Goal: Information Seeking & Learning: Find contact information

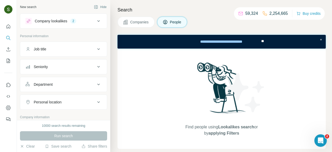
click at [161, 138] on div "Find people using Lookalikes search or by applying Filters" at bounding box center [222, 99] width 208 height 100
click at [145, 20] on span "Companies" at bounding box center [139, 21] width 19 height 5
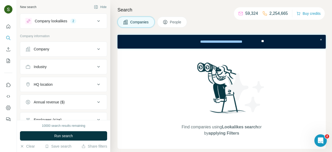
click at [71, 51] on div "Company" at bounding box center [60, 48] width 70 height 5
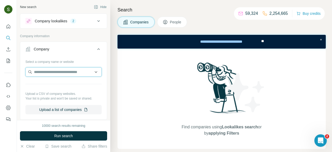
click at [58, 71] on input "text" at bounding box center [63, 71] width 76 height 9
paste input "**********"
type input "**********"
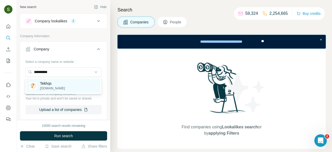
click at [50, 82] on p "Tekhqs" at bounding box center [52, 83] width 25 height 5
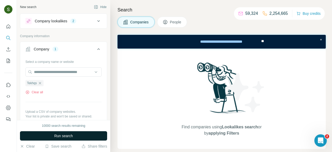
click at [58, 136] on span "Run search" at bounding box center [63, 135] width 19 height 5
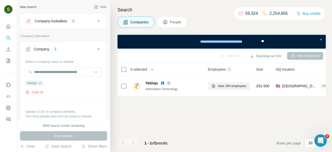
click at [171, 25] on button "People" at bounding box center [172, 22] width 30 height 11
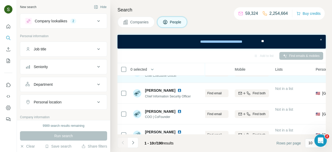
scroll to position [13, 71]
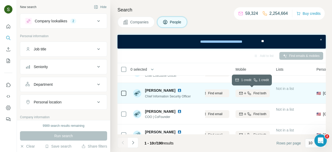
click at [256, 95] on span "Find both" at bounding box center [260, 93] width 13 height 5
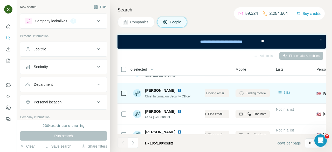
click at [177, 89] on img at bounding box center [179, 90] width 4 height 4
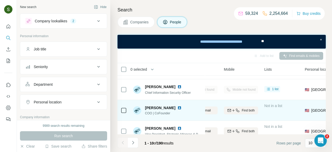
scroll to position [17, 82]
click at [245, 113] on button "Find both" at bounding box center [241, 110] width 34 height 8
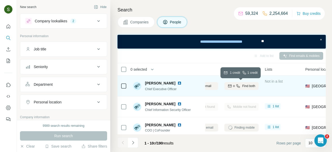
click at [249, 85] on span "Find both" at bounding box center [248, 86] width 13 height 5
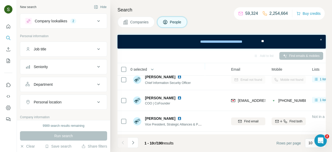
scroll to position [28, 35]
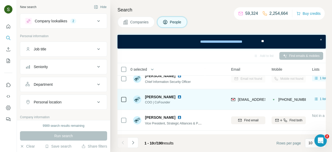
click at [177, 95] on img at bounding box center [179, 97] width 4 height 4
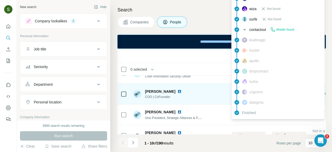
scroll to position [34, 34]
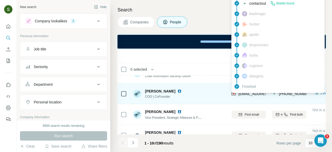
click at [250, 94] on span "[EMAIL_ADDRESS][DOMAIN_NAME]" at bounding box center [268, 94] width 61 height 4
copy span "[EMAIL_ADDRESS][DOMAIN_NAME]"
click at [223, 103] on td "Tekhqs" at bounding box center [199, 93] width 58 height 21
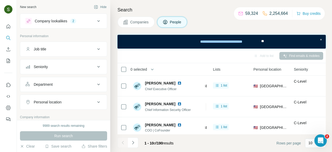
scroll to position [148, 134]
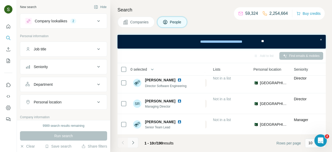
click at [137, 143] on button "Navigate to next page" at bounding box center [133, 142] width 10 height 10
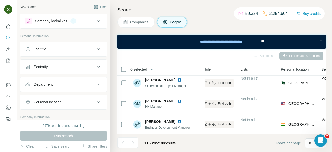
scroll to position [148, 107]
click at [136, 143] on button "Navigate to next page" at bounding box center [133, 142] width 10 height 10
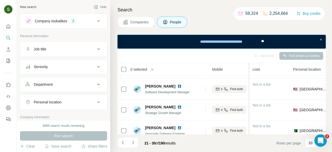
scroll to position [101, 94]
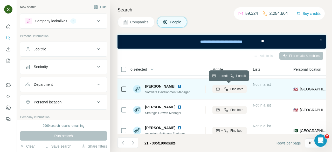
click at [235, 92] on button "Find both" at bounding box center [230, 89] width 34 height 8
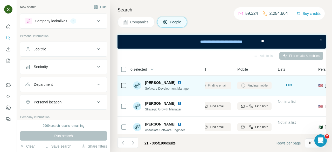
scroll to position [106, 69]
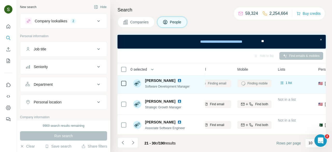
click at [177, 80] on img at bounding box center [179, 80] width 4 height 4
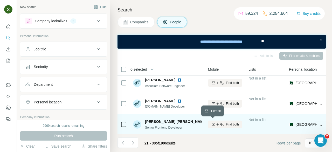
scroll to position [148, 99]
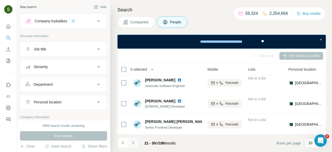
click at [131, 141] on icon "Navigate to next page" at bounding box center [133, 142] width 5 height 5
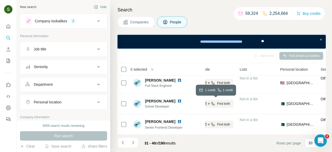
scroll to position [148, 107]
click at [135, 141] on icon "Navigate to next page" at bounding box center [133, 142] width 5 height 5
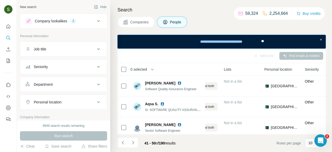
scroll to position [148, 123]
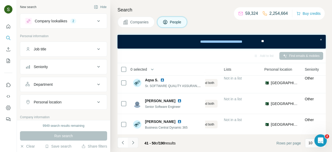
click at [133, 143] on icon "Navigate to next page" at bounding box center [133, 142] width 5 height 5
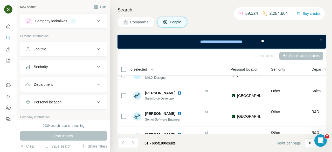
scroll to position [148, 157]
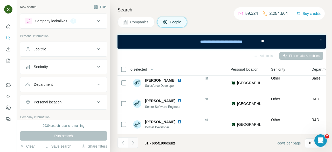
click at [135, 143] on icon "Navigate to next page" at bounding box center [133, 142] width 5 height 5
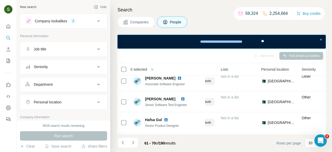
scroll to position [148, 126]
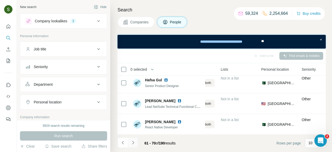
click at [133, 143] on button "Navigate to next page" at bounding box center [133, 142] width 10 height 10
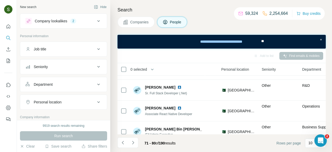
scroll to position [148, 166]
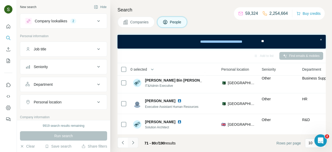
click at [132, 143] on icon "Navigate to next page" at bounding box center [133, 142] width 5 height 5
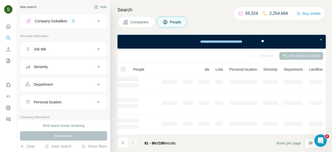
scroll to position [148, 55]
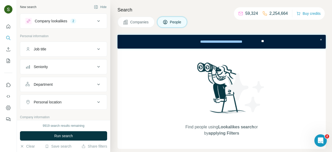
click at [146, 23] on span "Companies" at bounding box center [139, 21] width 19 height 5
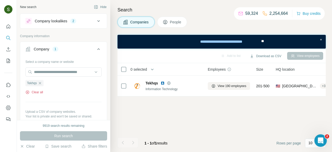
click at [35, 93] on button "Clear all" at bounding box center [34, 92] width 18 height 5
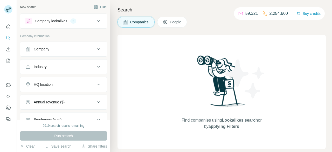
click at [81, 50] on div "Company" at bounding box center [60, 48] width 70 height 5
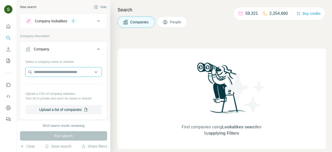
click at [65, 72] on input "text" at bounding box center [63, 71] width 76 height 9
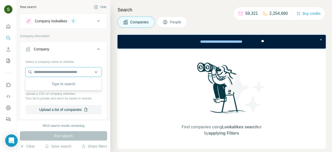
paste input "**********"
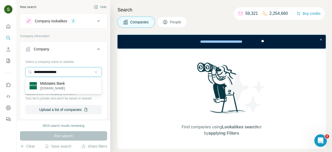
type input "**********"
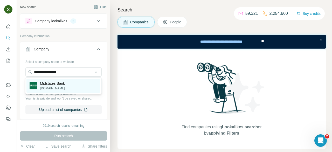
click at [70, 83] on div "Midstates Bank midstatesbank.com" at bounding box center [63, 86] width 74 height 14
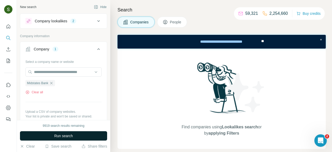
click at [71, 132] on button "Run search" at bounding box center [63, 135] width 87 height 9
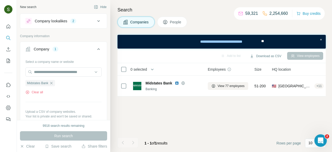
click at [181, 23] on span "People" at bounding box center [176, 21] width 12 height 5
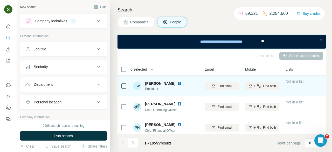
scroll to position [0, 61]
click at [264, 88] on button "Find both" at bounding box center [263, 86] width 34 height 8
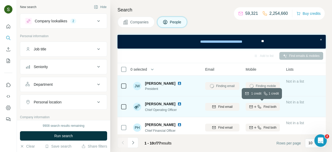
click at [261, 108] on div "Find both" at bounding box center [263, 106] width 34 height 5
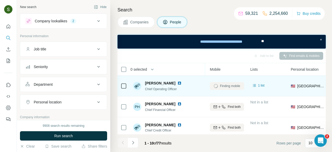
scroll to position [23, 95]
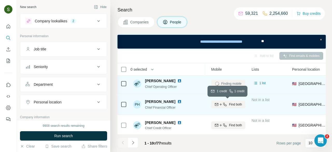
click at [242, 105] on span "Find both" at bounding box center [235, 104] width 13 height 5
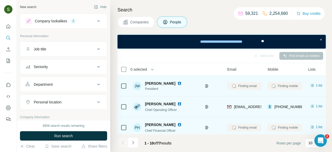
scroll to position [0, 38]
click at [177, 83] on img at bounding box center [179, 83] width 4 height 4
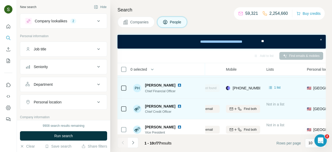
scroll to position [39, 80]
click at [242, 111] on button "Find both" at bounding box center [243, 109] width 34 height 8
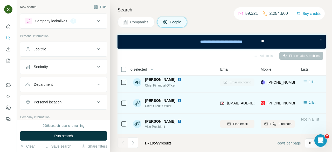
scroll to position [45, 46]
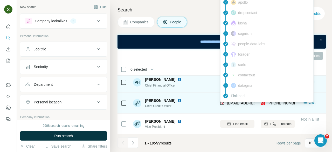
click at [241, 105] on div "wgreenwood@msbna.com" at bounding box center [257, 102] width 61 height 5
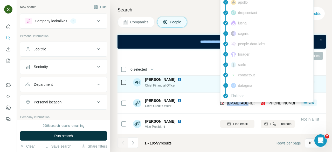
click at [236, 101] on div "findymail Email found prospeo Mobile found leadmagic hunter rocketreach wiza ap…" at bounding box center [266, 18] width 93 height 169
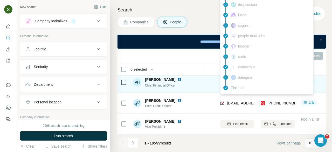
click at [236, 101] on span "wgreenwood@msbna.com" at bounding box center [257, 103] width 61 height 4
copy span "wgreenwood@msbna.com"
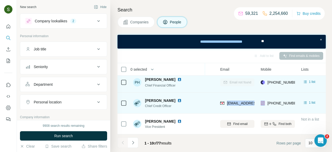
click at [182, 100] on img at bounding box center [179, 100] width 4 height 4
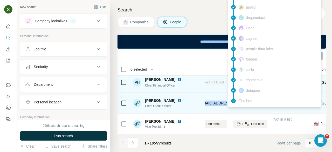
scroll to position [45, 78]
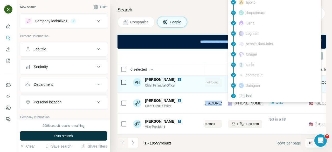
click at [251, 103] on span "+14027403724" at bounding box center [251, 103] width 33 height 4
copy tr "+14027403724"
click at [203, 71] on th "People" at bounding box center [167, 69] width 75 height 12
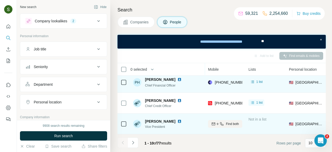
scroll to position [45, 99]
